Goal: Information Seeking & Learning: Learn about a topic

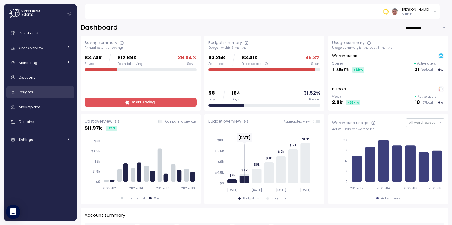
click at [39, 90] on div "Insights" at bounding box center [45, 92] width 52 height 6
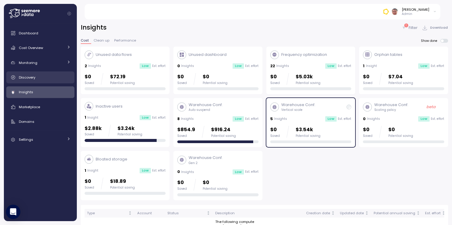
click at [31, 77] on span "Discovery" at bounding box center [27, 77] width 16 height 5
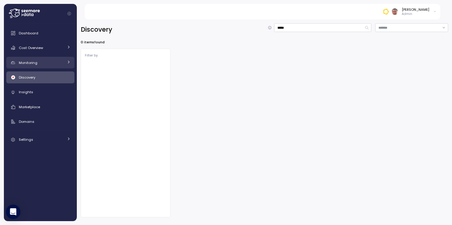
click at [40, 60] on div "Monitoring" at bounding box center [41, 63] width 45 height 6
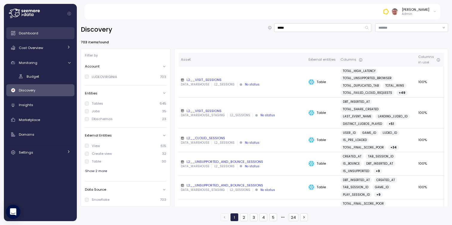
click at [36, 35] on span "Dashboard" at bounding box center [28, 33] width 19 height 5
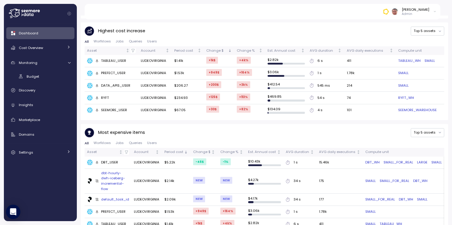
scroll to position [354, 0]
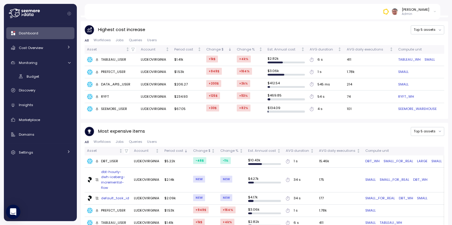
click at [101, 39] on span "Worfklows" at bounding box center [102, 40] width 17 height 3
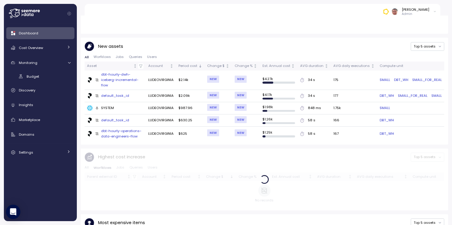
scroll to position [205, 0]
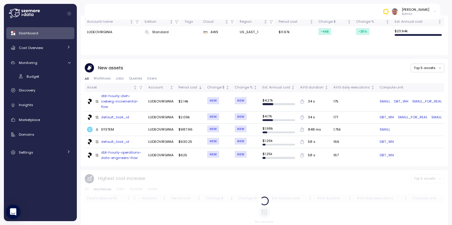
click at [88, 78] on span "All" at bounding box center [87, 78] width 4 height 3
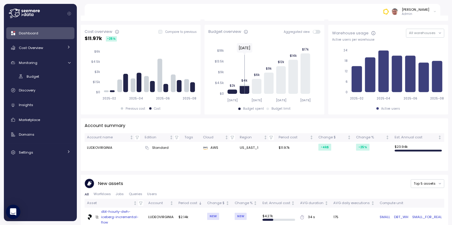
scroll to position [0, 0]
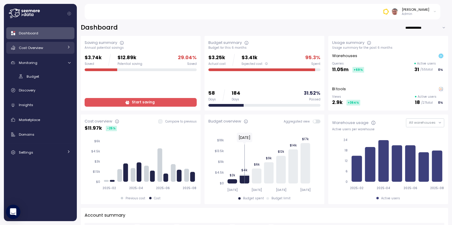
click at [44, 49] on div "Cost Overview" at bounding box center [41, 48] width 45 height 6
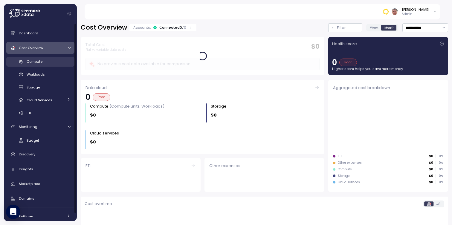
click at [41, 64] on span "Compute" at bounding box center [35, 61] width 16 height 5
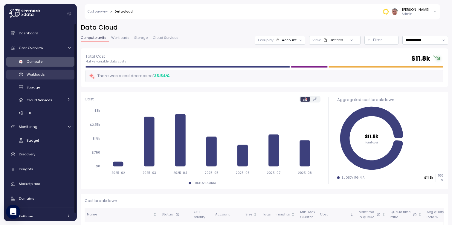
click at [43, 75] on span "Workloads" at bounding box center [36, 74] width 18 height 5
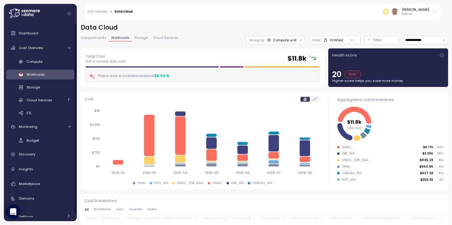
click at [139, 38] on span "Storage" at bounding box center [140, 37] width 13 height 3
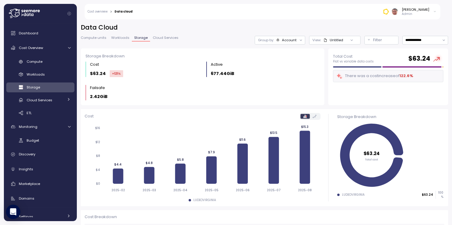
click at [165, 39] on span "Cloud Services" at bounding box center [166, 37] width 26 height 3
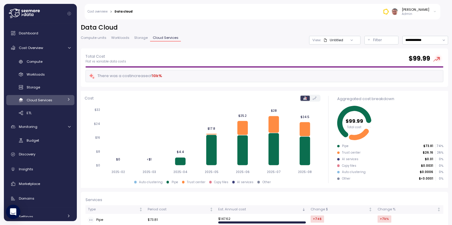
click at [315, 98] on icon at bounding box center [315, 98] width 4 height 3
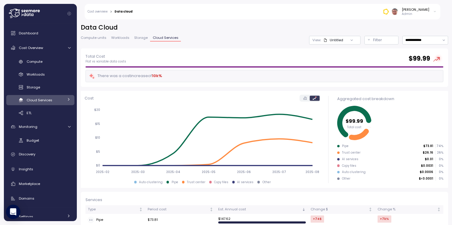
click at [306, 98] on icon at bounding box center [304, 98] width 3 height 3
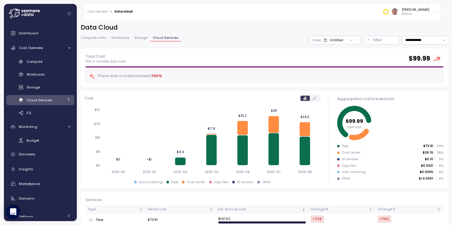
click at [140, 41] on link "Storage" at bounding box center [141, 38] width 18 height 5
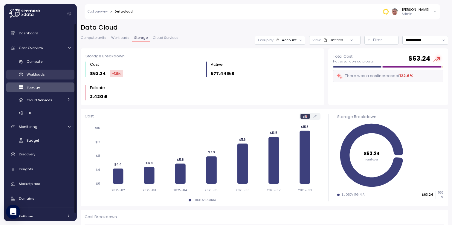
click at [39, 75] on span "Workloads" at bounding box center [36, 74] width 18 height 5
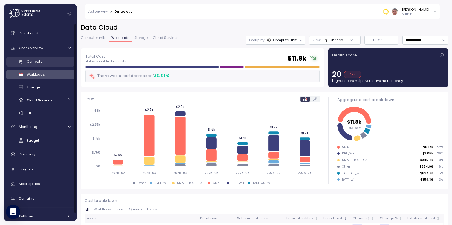
click at [58, 63] on div "Compute" at bounding box center [49, 62] width 44 height 6
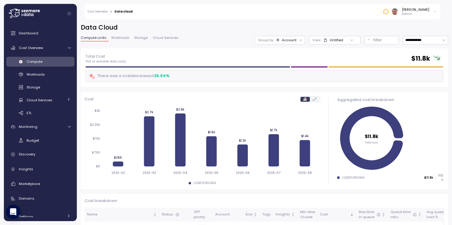
click at [313, 98] on icon at bounding box center [315, 98] width 4 height 3
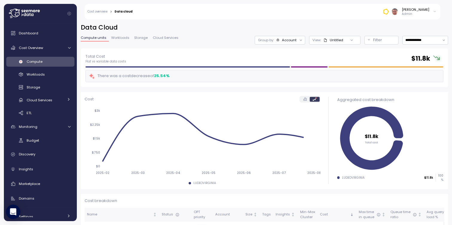
click at [306, 99] on icon at bounding box center [304, 98] width 3 height 3
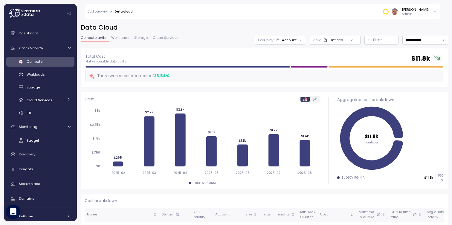
click at [127, 45] on div "**********" at bounding box center [264, 35] width 367 height 25
click at [126, 38] on span "Workloads" at bounding box center [120, 37] width 18 height 3
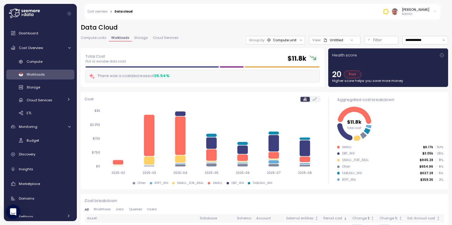
click at [141, 37] on span "Storage" at bounding box center [140, 37] width 13 height 3
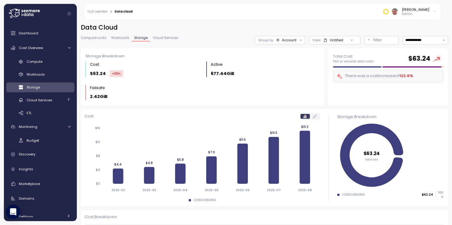
click at [121, 37] on span "Workloads" at bounding box center [120, 37] width 18 height 3
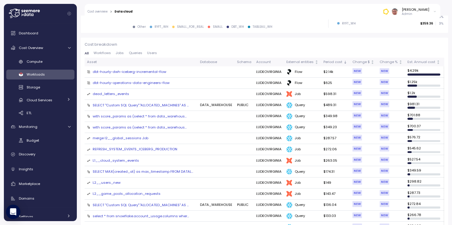
scroll to position [159, 0]
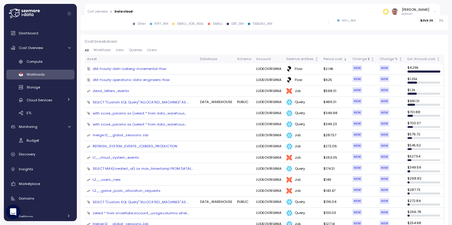
click at [333, 58] on div "Period cost" at bounding box center [333, 59] width 19 height 5
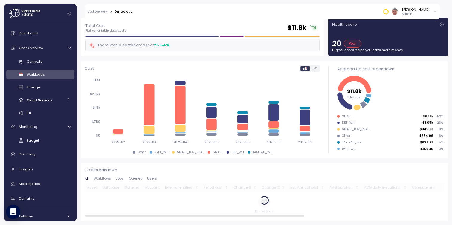
scroll to position [31, 0]
click at [366, 49] on p "Higher score helps you save more money" at bounding box center [388, 50] width 112 height 5
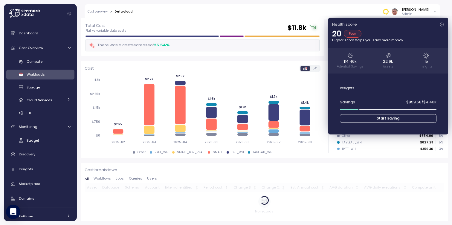
click at [426, 56] on div "$4.46k Potential Savings 22.9k Assets 15 Insights" at bounding box center [388, 60] width 120 height 25
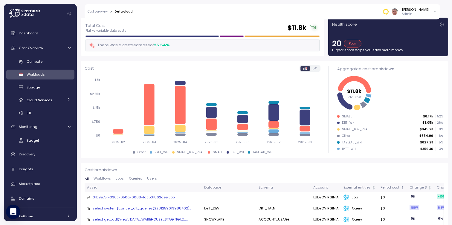
click at [352, 42] on div "Poor" at bounding box center [353, 44] width 18 height 8
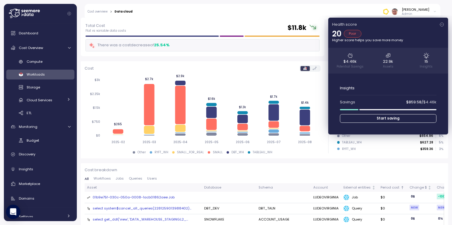
click at [395, 119] on span "Start saving" at bounding box center [388, 119] width 23 height 8
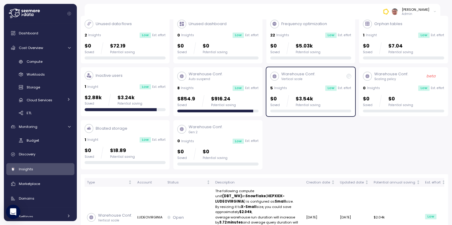
click at [113, 128] on p "Bloated storage" at bounding box center [112, 129] width 32 height 6
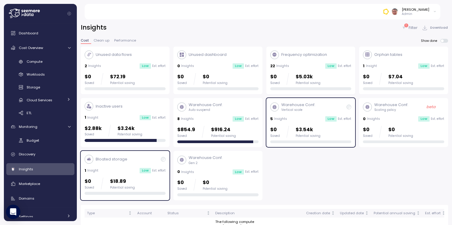
click at [311, 56] on p "Frequency optimization" at bounding box center [304, 55] width 46 height 6
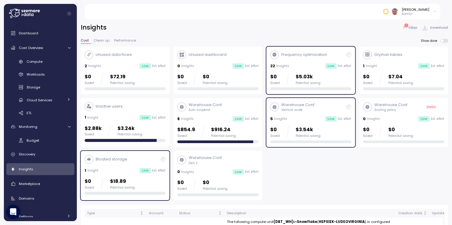
click at [308, 55] on p "Frequency optimization" at bounding box center [304, 55] width 46 height 6
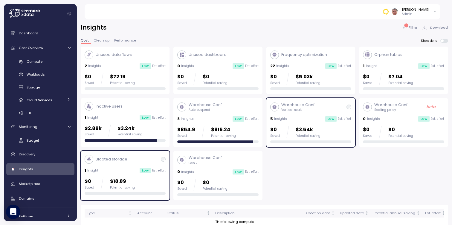
click at [314, 58] on div "Frequency optimization" at bounding box center [298, 55] width 57 height 9
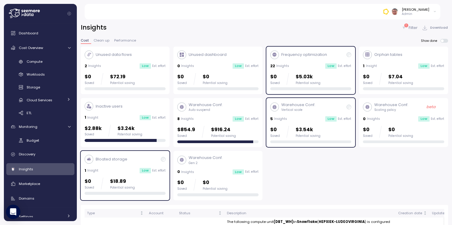
click at [310, 110] on p "Vertical scale" at bounding box center [298, 110] width 34 height 4
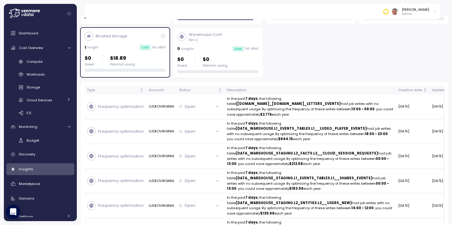
scroll to position [118, 0]
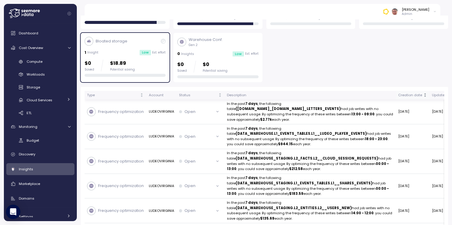
click at [423, 95] on icon "Not sorted" at bounding box center [425, 95] width 4 height 4
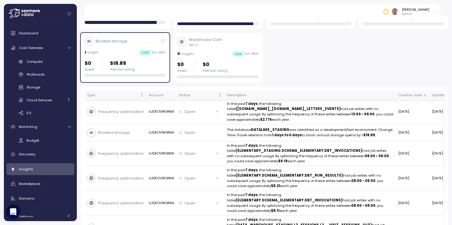
click at [423, 95] on icon "Sorted descending" at bounding box center [425, 95] width 4 height 4
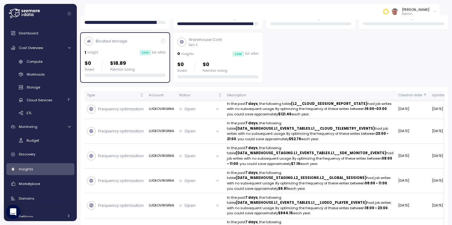
click at [423, 95] on icon "Sorted ascending" at bounding box center [425, 95] width 4 height 4
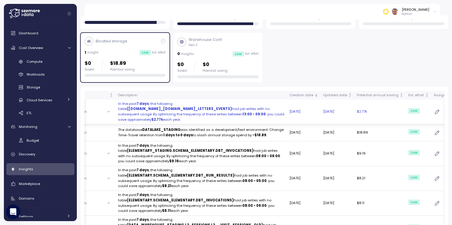
scroll to position [0, 109]
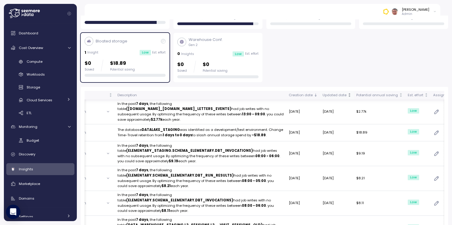
click at [347, 95] on icon "Not sorted" at bounding box center [349, 95] width 4 height 4
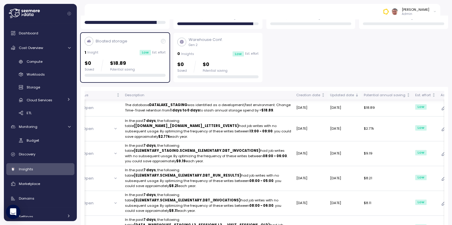
scroll to position [0, 101]
click at [407, 95] on icon "Not sorted" at bounding box center [409, 95] width 4 height 4
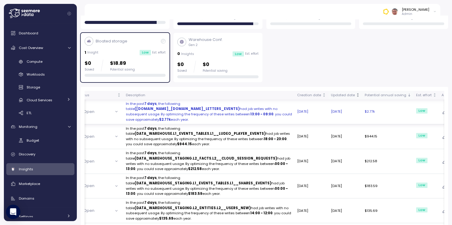
click at [160, 110] on strong "([DOMAIN_NAME]_[DOMAIN_NAME]_LETTERS_EVENTS)" at bounding box center [187, 108] width 105 height 5
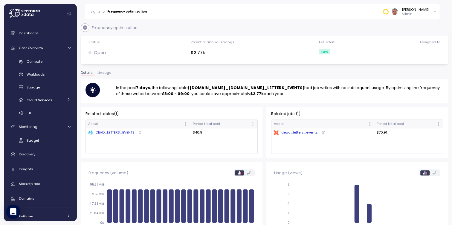
click at [300, 132] on div "dbt dead_letters_events" at bounding box center [296, 132] width 44 height 5
click at [27, 170] on span "Insights" at bounding box center [26, 169] width 14 height 5
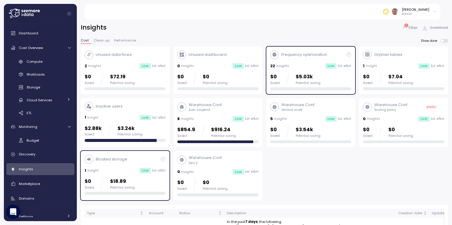
click at [98, 155] on div "Bloated storage 1 Insight Low Est. effort $0 Saved $18.89 Potential saving" at bounding box center [125, 175] width 89 height 49
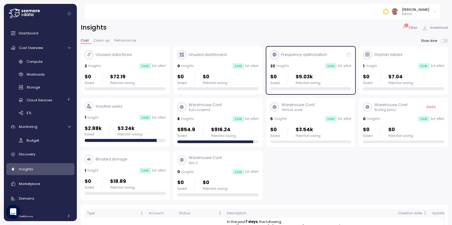
click at [306, 54] on p "Frequency optimization" at bounding box center [304, 55] width 46 height 6
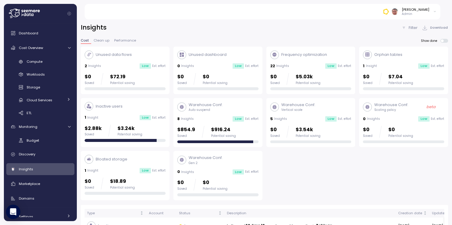
click at [303, 54] on p "Frequency optimization" at bounding box center [304, 55] width 46 height 6
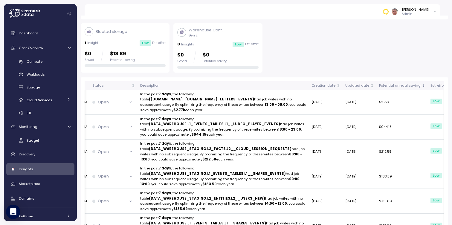
scroll to position [0, 86]
click at [338, 85] on icon "Not sorted" at bounding box center [340, 85] width 4 height 4
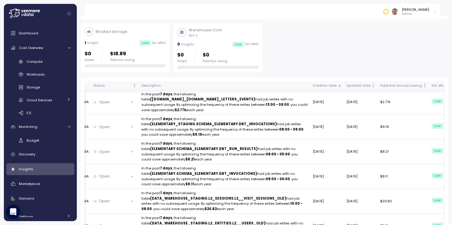
click at [338, 85] on icon "Sorted descending" at bounding box center [340, 85] width 4 height 4
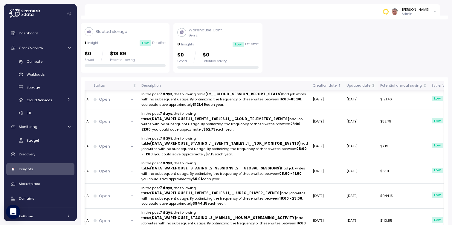
click at [373, 84] on icon "Not sorted" at bounding box center [373, 85] width 0 height 3
click at [371, 84] on icon "Sorted ascending" at bounding box center [373, 85] width 4 height 4
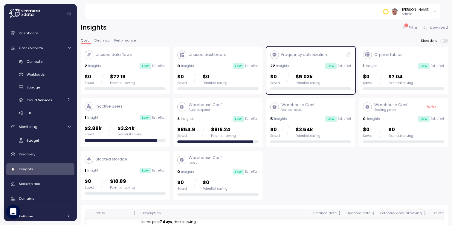
click at [413, 29] on p "Filter" at bounding box center [413, 28] width 9 height 6
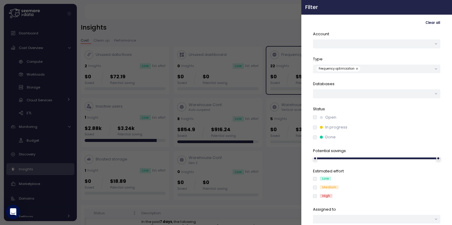
click at [445, 5] on icon "button" at bounding box center [446, 7] width 5 height 5
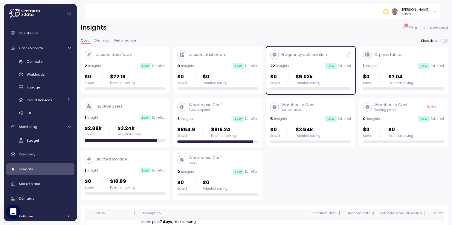
click at [419, 158] on div "Unused data flows 2 Insights Low Est. effort $0 Saved $72.19 Potential saving U…" at bounding box center [264, 124] width 367 height 154
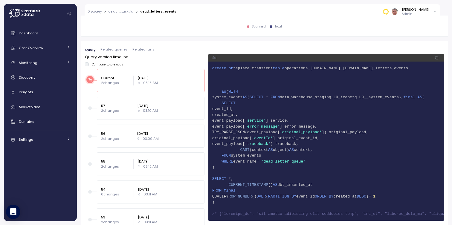
scroll to position [402, 0]
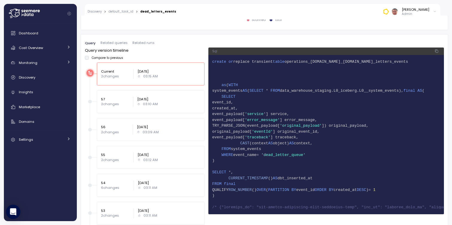
click at [122, 102] on p "2 changes" at bounding box center [115, 104] width 28 height 5
click at [120, 77] on p "2 changes" at bounding box center [115, 76] width 28 height 5
click at [117, 133] on p "2 changes" at bounding box center [115, 132] width 28 height 5
click at [117, 71] on p "Current" at bounding box center [115, 71] width 28 height 5
click at [90, 57] on label "Compare to previous" at bounding box center [106, 58] width 34 height 4
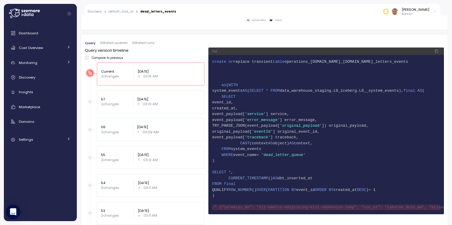
click at [123, 97] on p "57" at bounding box center [115, 99] width 28 height 5
click at [113, 74] on p "2 changes" at bounding box center [115, 76] width 28 height 5
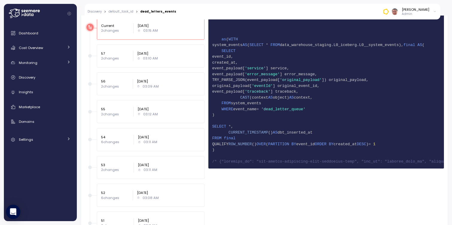
scroll to position [498, 0]
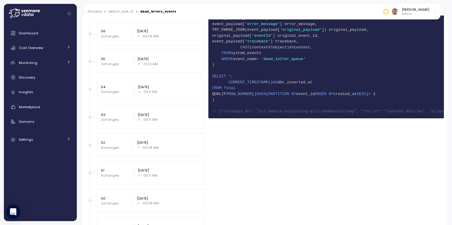
click at [149, 52] on div "55 2 changes Aug 24, 2025 03:12 AM" at bounding box center [151, 61] width 108 height 23
click at [144, 30] on p "Aug 25, 2025" at bounding box center [148, 31] width 22 height 5
click at [148, 97] on div "54 6 changes Aug 23, 2025 03:11 AM" at bounding box center [151, 89] width 108 height 23
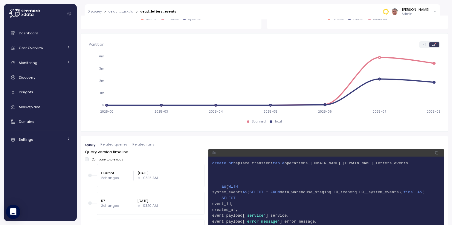
scroll to position [335, 0]
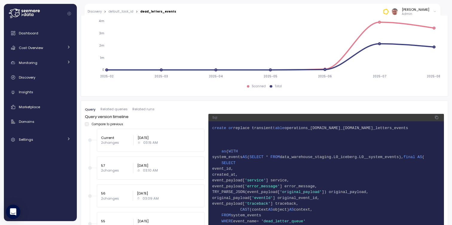
click at [149, 141] on p "03:15 AM" at bounding box center [150, 142] width 15 height 5
click at [116, 109] on span "Related queries" at bounding box center [113, 109] width 27 height 3
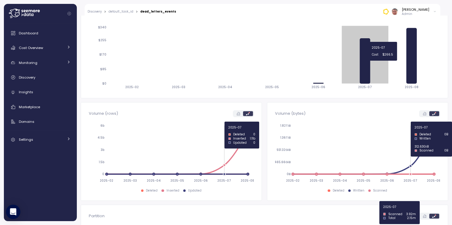
scroll to position [157, 0]
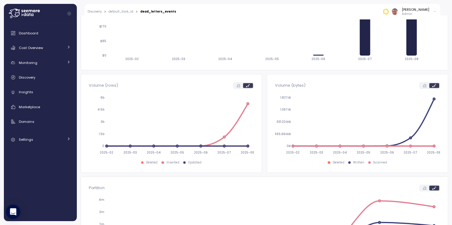
click at [425, 86] on icon at bounding box center [424, 85] width 3 height 3
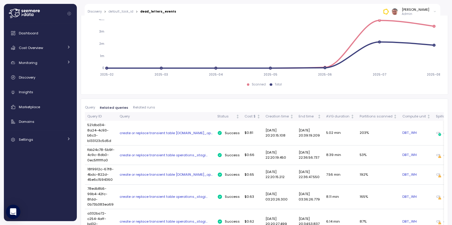
scroll to position [309, 0]
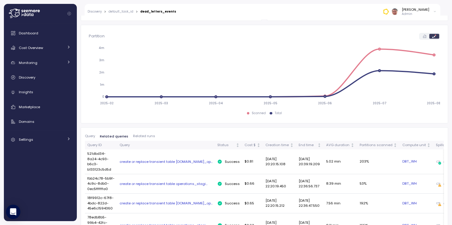
click at [123, 12] on link "default_task_id" at bounding box center [121, 11] width 25 height 3
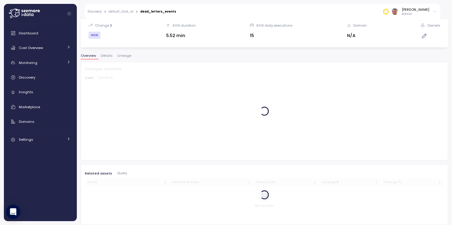
scroll to position [66, 0]
click at [94, 11] on link "Discovery" at bounding box center [95, 11] width 14 height 3
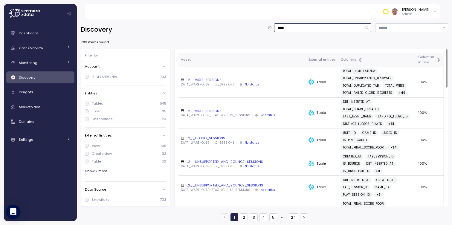
click at [300, 28] on input "*****" at bounding box center [322, 27] width 97 height 9
type input "****"
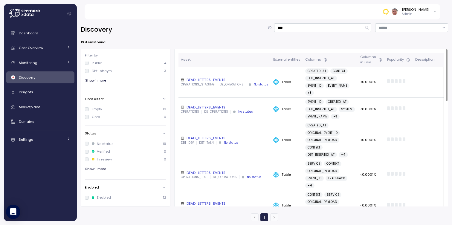
click at [203, 80] on div "DEAD_LETTERS_EVENTS" at bounding box center [225, 79] width 88 height 5
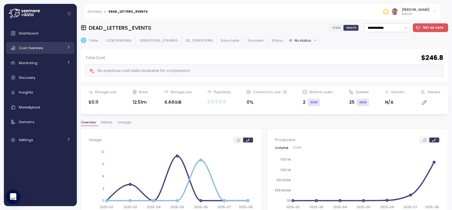
click at [70, 48] on icon at bounding box center [69, 47] width 4 height 4
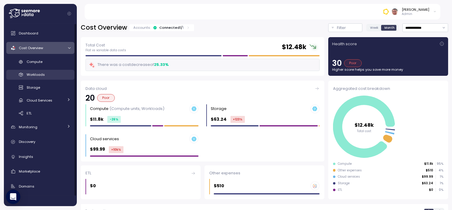
click at [45, 74] on div "Workloads" at bounding box center [49, 74] width 44 height 6
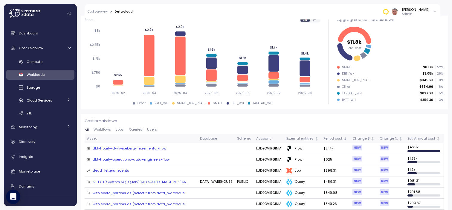
scroll to position [79, 0]
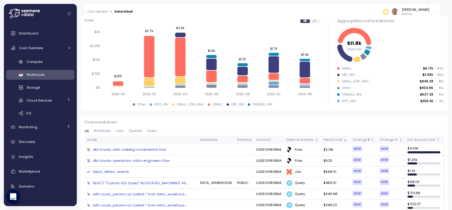
click at [115, 130] on button "Jobs" at bounding box center [119, 131] width 13 height 4
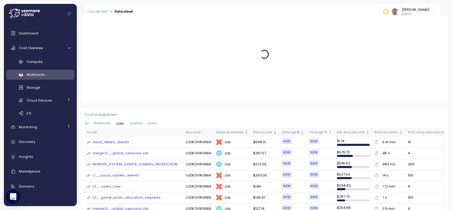
scroll to position [0, 0]
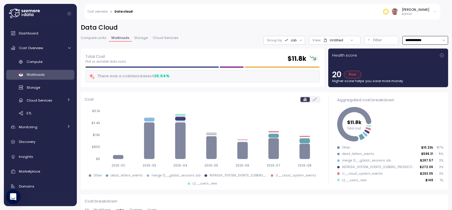
click at [426, 40] on input "**********" at bounding box center [425, 40] width 46 height 9
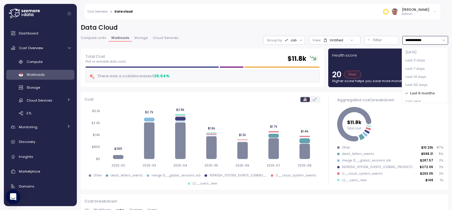
click at [419, 84] on span "Last 30 days" at bounding box center [416, 84] width 22 height 5
type input "**********"
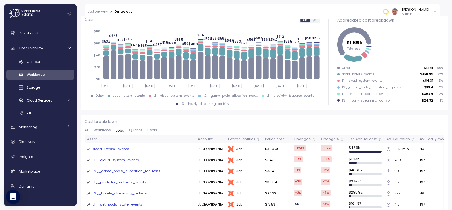
scroll to position [81, 0]
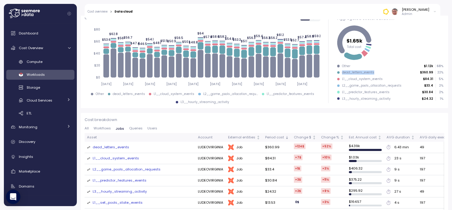
drag, startPoint x: 404, startPoint y: 71, endPoint x: 336, endPoint y: 71, distance: 67.9
click at [336, 71] on div "Aggregated cost breakdown $1.65k Total cost Other $1.12k 68 % dead_letters_even…" at bounding box center [390, 59] width 116 height 97
click at [387, 75] on ul "Other $1.12k 68 % dead_letters_events $360.99 22 % L1__cloud_system_events $84.…" at bounding box center [390, 82] width 106 height 36
click at [123, 146] on div "dead_letters_events" at bounding box center [111, 146] width 36 height 5
